Goal: Transaction & Acquisition: Purchase product/service

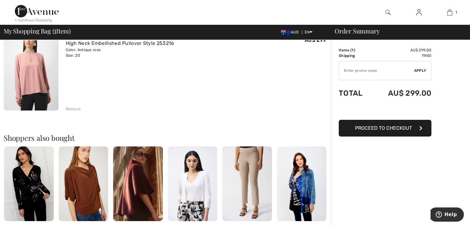
scroll to position [31, 0]
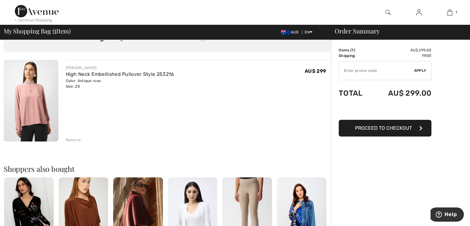
click at [385, 125] on span "Proceed to Checkout" at bounding box center [383, 128] width 57 height 6
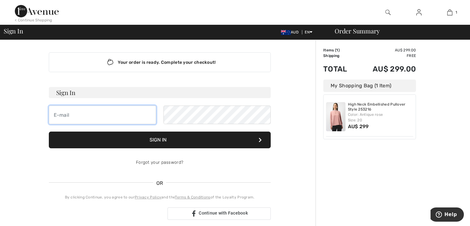
click at [90, 114] on input "email" at bounding box center [102, 114] width 107 height 19
type input "[EMAIL_ADDRESS][DOMAIN_NAME]"
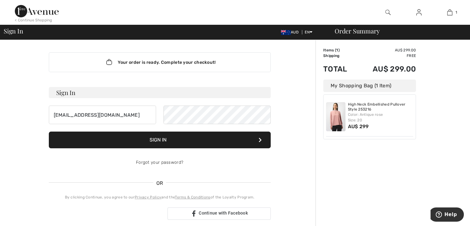
click at [166, 137] on button "Sign In" at bounding box center [160, 139] width 222 height 17
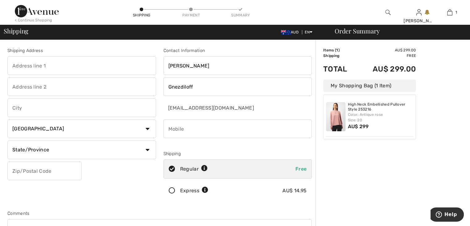
click at [51, 64] on input "text" at bounding box center [81, 65] width 149 height 19
type input "14 myall cresent"
click at [25, 104] on input "text" at bounding box center [81, 107] width 149 height 19
type input "wagga wagga"
click at [147, 128] on select "Country Canada United States Afghanistan Aland Islands Albania Algeria American…" at bounding box center [81, 128] width 149 height 19
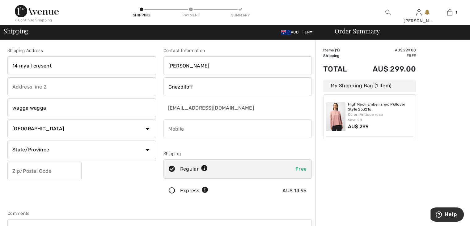
select select "AU"
click at [7, 119] on select "Country Canada United States Afghanistan Aland Islands Albania Algeria American…" at bounding box center [81, 128] width 149 height 19
click at [53, 149] on input "text" at bounding box center [81, 149] width 149 height 19
type input "N.S.W."
click at [55, 171] on input "text" at bounding box center [44, 170] width 74 height 19
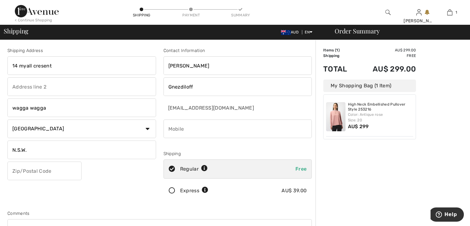
type input "2650"
click at [188, 129] on input "phone" at bounding box center [238, 128] width 149 height 19
type input "0419971398"
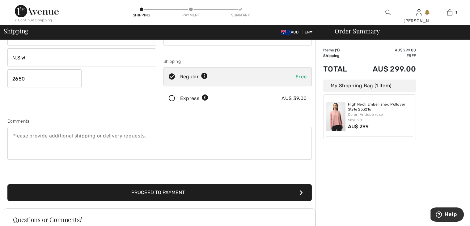
scroll to position [93, 0]
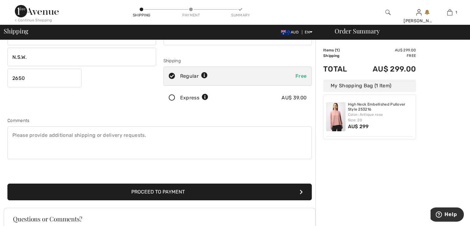
click at [173, 189] on button "Proceed to Payment" at bounding box center [159, 191] width 304 height 17
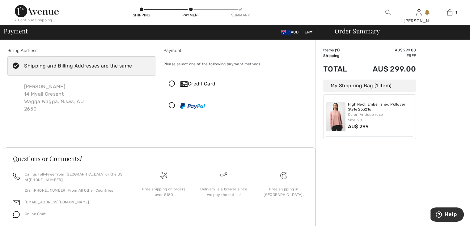
click at [170, 82] on icon at bounding box center [172, 84] width 16 height 6
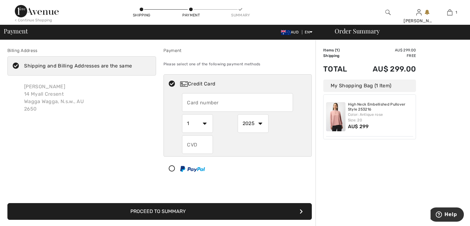
click at [193, 102] on input "text" at bounding box center [237, 102] width 111 height 19
type input "5163232008037583"
click at [204, 124] on select "1 2 3 4 5 6 7 8 9 10 11 12" at bounding box center [197, 123] width 31 height 19
select select "10"
click at [182, 114] on select "1 2 3 4 5 6 7 8 9 10 11 12" at bounding box center [197, 123] width 31 height 19
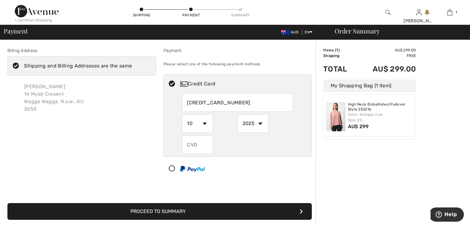
click at [259, 123] on select "2025 2026 2027 2028 2029 2030 2031 2032 2033 2034 2035" at bounding box center [253, 123] width 31 height 19
select select "2026"
click at [238, 114] on select "2025 2026 2027 2028 2029 2030 2031 2032 2033 2034 2035" at bounding box center [253, 123] width 31 height 19
click at [208, 142] on input "text" at bounding box center [197, 144] width 31 height 19
type input "695"
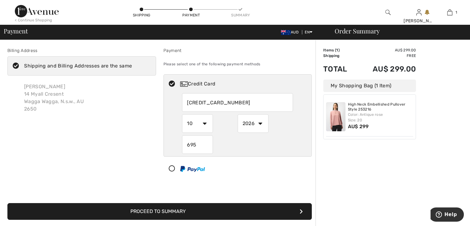
click at [221, 140] on div "695" at bounding box center [237, 144] width 111 height 19
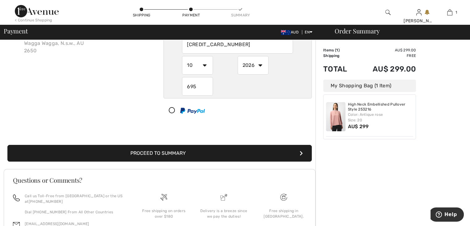
scroll to position [62, 0]
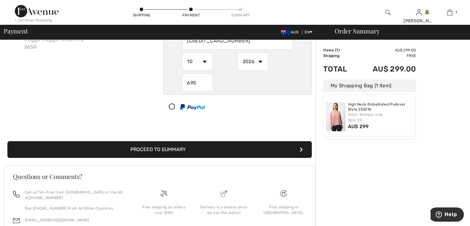
click at [193, 149] on button "Proceed to Summary" at bounding box center [159, 149] width 304 height 17
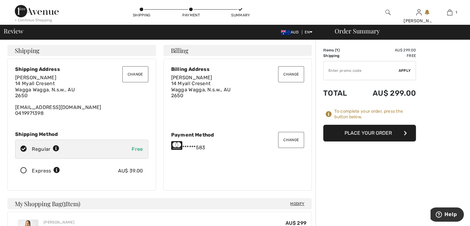
click at [381, 130] on button "Place Your Order" at bounding box center [369, 133] width 93 height 17
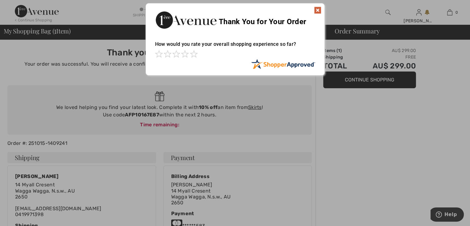
click at [317, 9] on img at bounding box center [317, 9] width 7 height 7
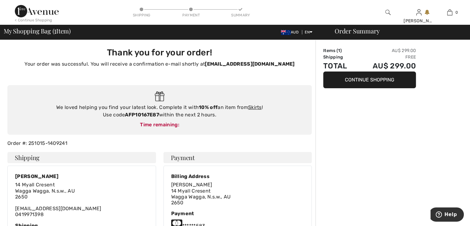
click at [380, 78] on button "Continue Shopping" at bounding box center [369, 79] width 93 height 17
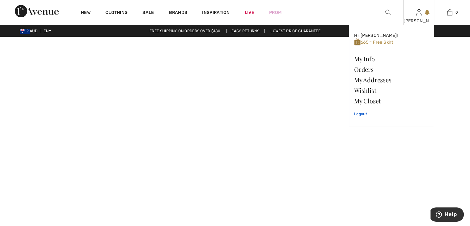
click at [361, 112] on link "Logout" at bounding box center [391, 113] width 75 height 15
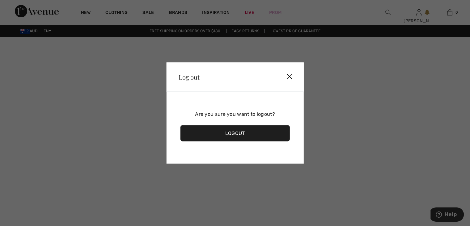
click at [245, 131] on div "Logout" at bounding box center [235, 133] width 110 height 16
